Goal: Feedback & Contribution: Leave review/rating

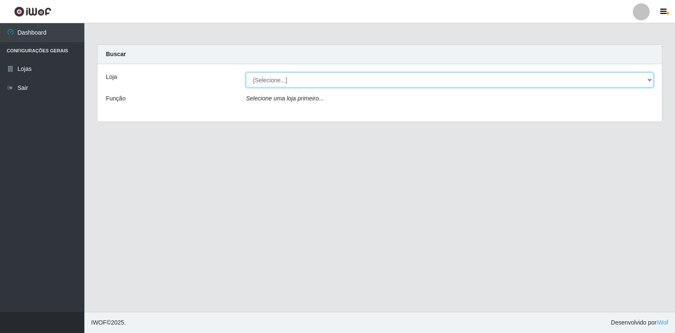
click at [643, 81] on select "[Selecione...] Atacado Vem - [STREET_ADDRESS]" at bounding box center [449, 80] width 407 height 15
select select "455"
click at [246, 73] on select "[Selecione...] Atacado Vem - [STREET_ADDRESS]" at bounding box center [449, 80] width 407 height 15
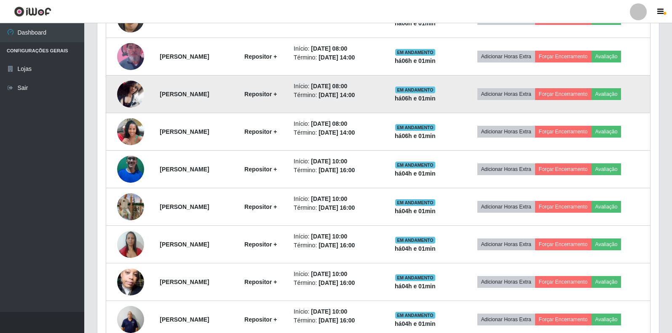
scroll to position [452, 0]
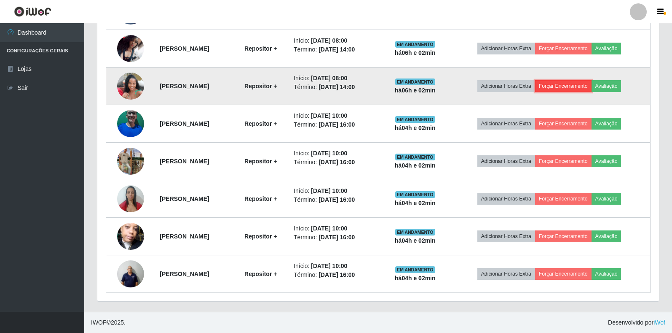
click at [580, 86] on button "Forçar Encerramento" at bounding box center [563, 86] width 56 height 12
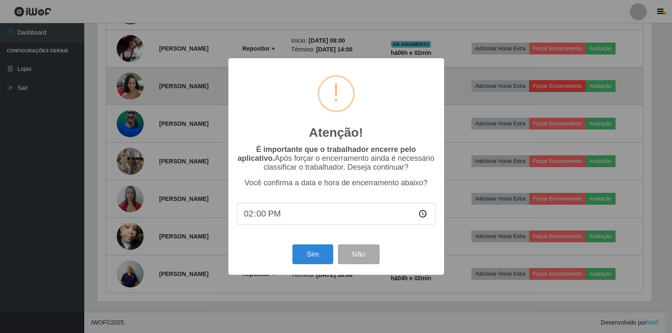
scroll to position [175, 557]
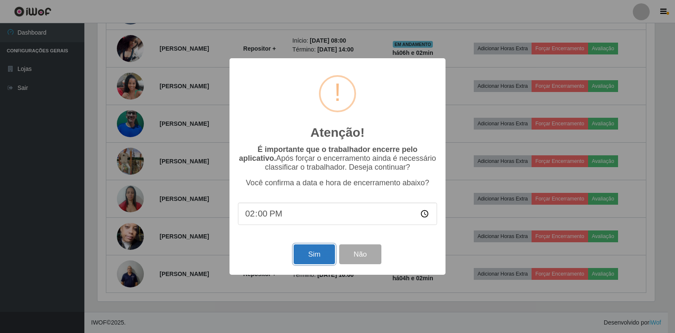
click at [315, 256] on button "Sim" at bounding box center [313, 254] width 41 height 20
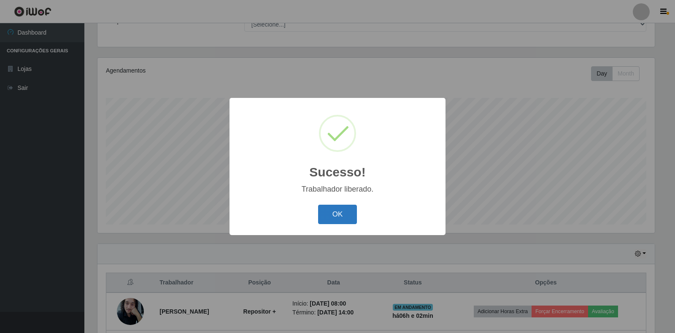
click at [343, 217] on button "OK" at bounding box center [337, 214] width 39 height 20
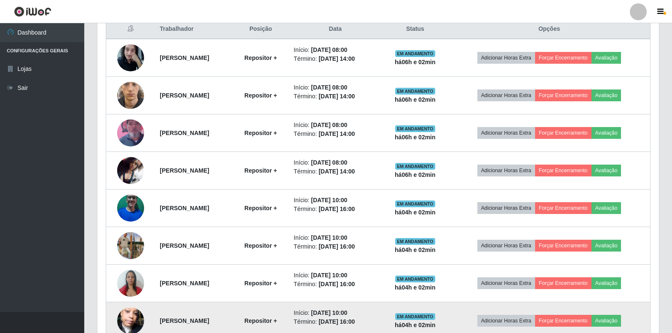
scroll to position [288, 0]
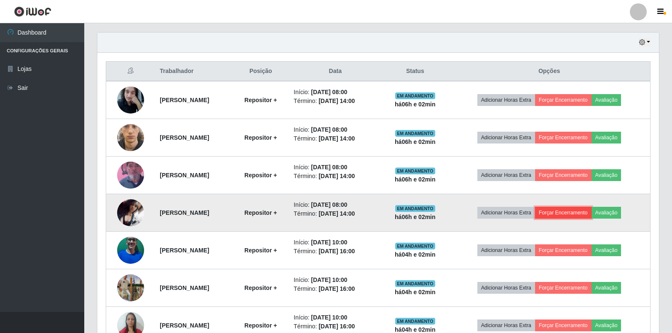
click at [568, 210] on button "Forçar Encerramento" at bounding box center [563, 213] width 56 height 12
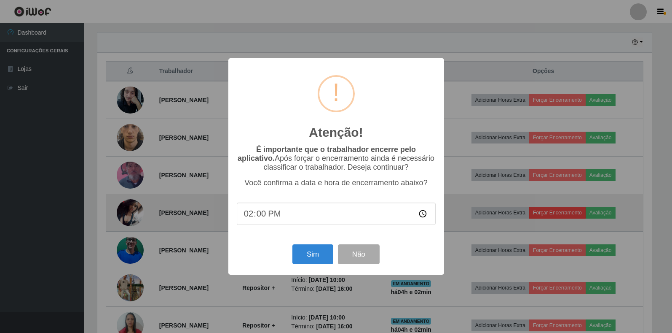
scroll to position [175, 557]
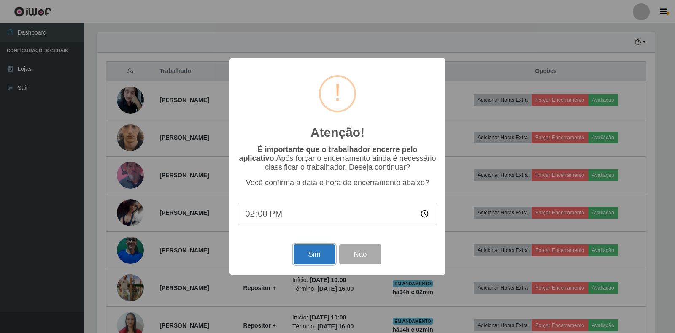
click at [311, 248] on button "Sim" at bounding box center [313, 254] width 41 height 20
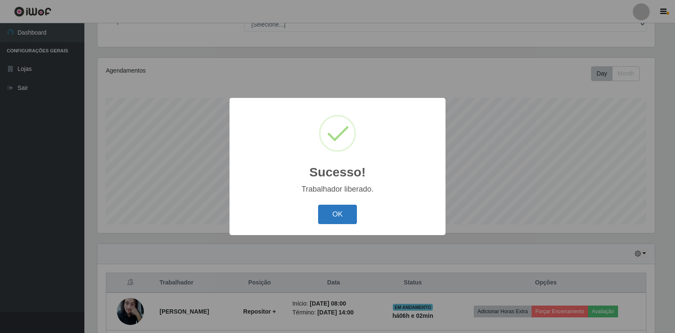
click at [331, 217] on button "OK" at bounding box center [337, 214] width 39 height 20
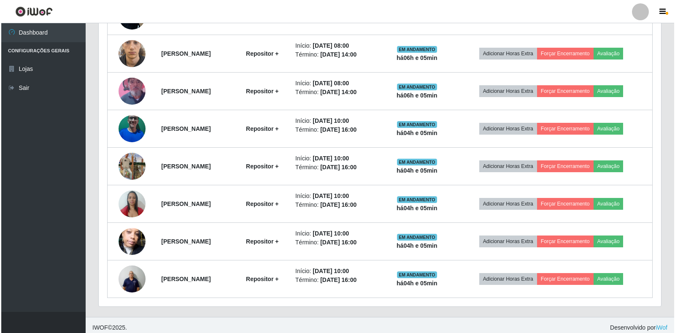
scroll to position [377, 0]
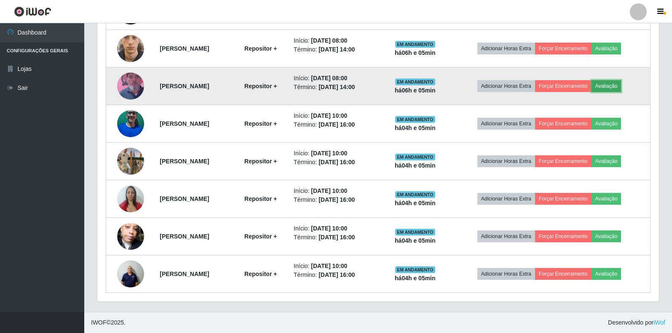
click at [609, 86] on button "Avaliação" at bounding box center [607, 86] width 30 height 12
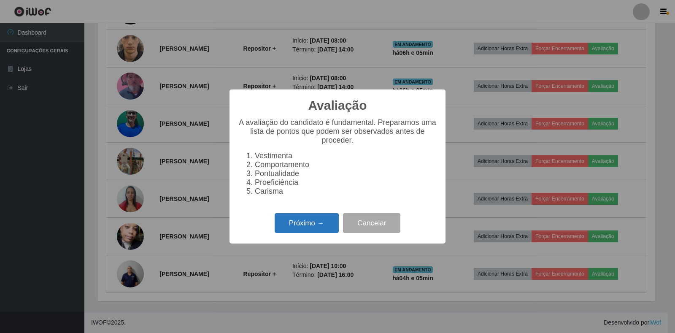
click at [303, 226] on button "Próximo →" at bounding box center [306, 223] width 64 height 20
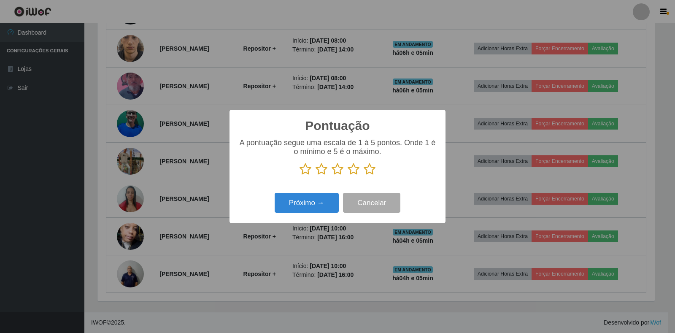
scroll to position [421420, 421038]
click at [368, 169] on icon at bounding box center [369, 169] width 12 height 13
click at [363, 175] on input "radio" at bounding box center [363, 175] width 0 height 0
click at [289, 206] on button "Próximo →" at bounding box center [306, 203] width 64 height 20
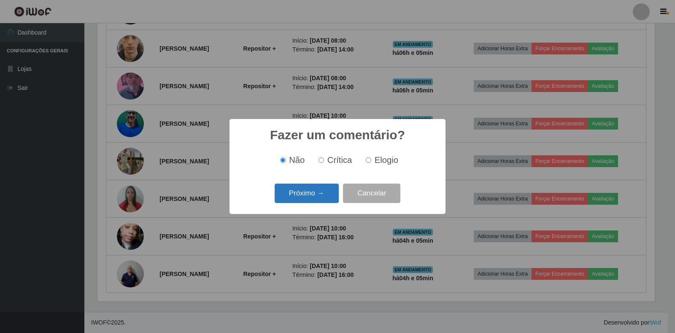
click at [324, 193] on button "Próximo →" at bounding box center [306, 193] width 64 height 20
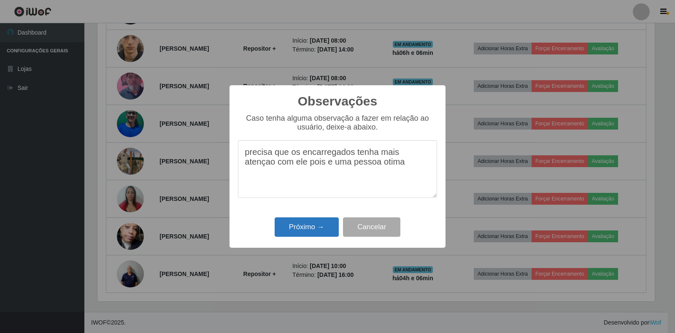
type textarea "precisa que os encarregados tenha mais atençao com ele pois e uma pessoa otima"
click at [312, 230] on button "Próximo →" at bounding box center [306, 227] width 64 height 20
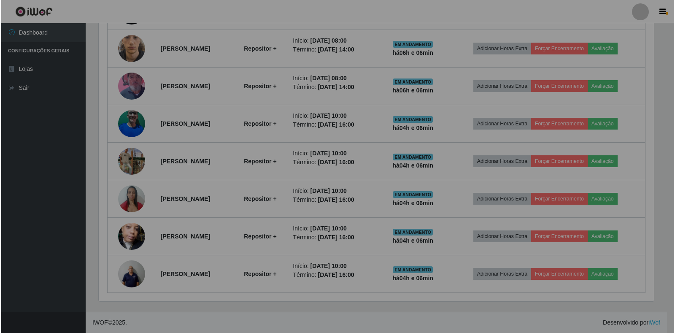
scroll to position [175, 562]
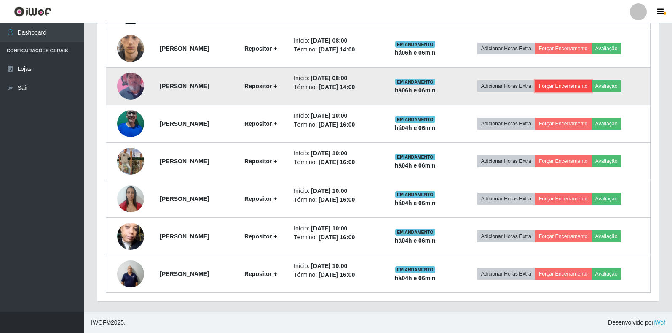
click at [574, 89] on button "Forçar Encerramento" at bounding box center [563, 86] width 56 height 12
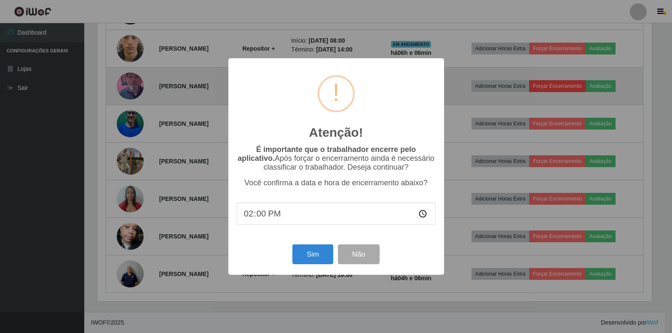
scroll to position [175, 557]
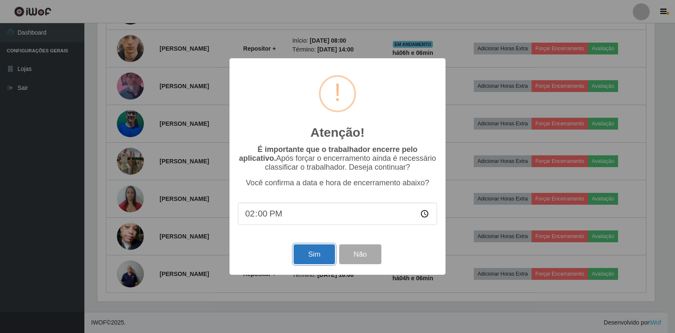
click at [316, 258] on button "Sim" at bounding box center [313, 254] width 41 height 20
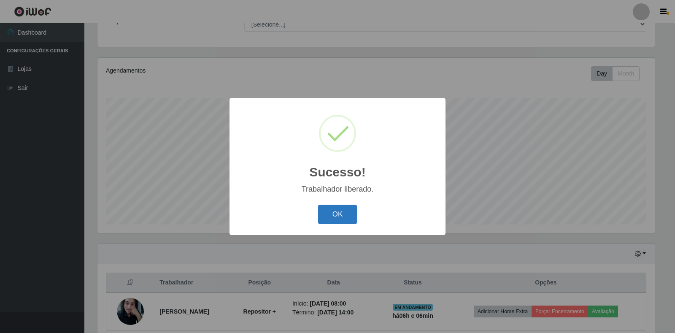
click at [347, 211] on button "OK" at bounding box center [337, 214] width 39 height 20
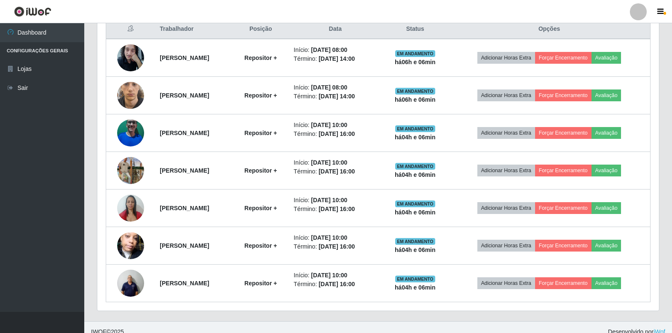
scroll to position [340, 0]
